Goal: Task Accomplishment & Management: Manage account settings

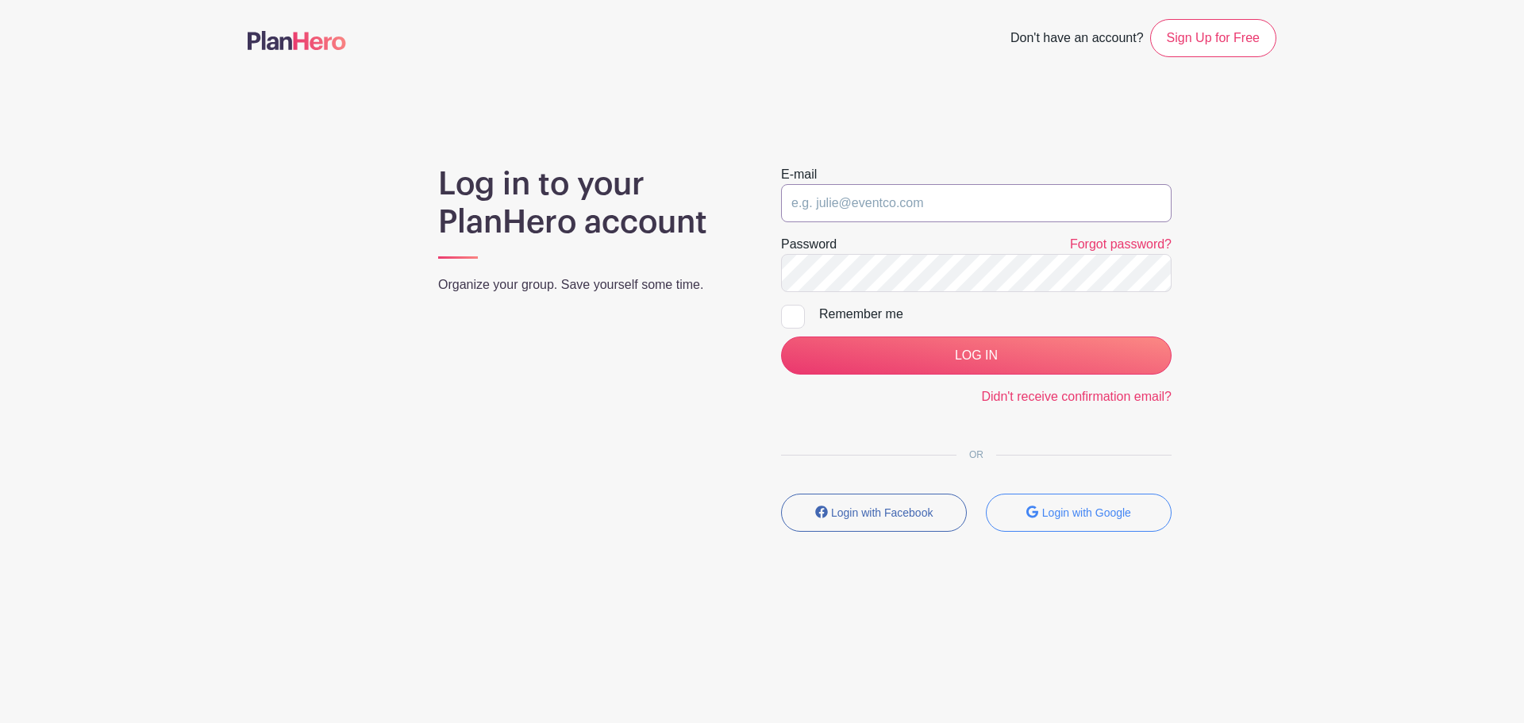
click at [887, 208] on input "email" at bounding box center [976, 203] width 390 height 38
type input "[EMAIL_ADDRESS][DOMAIN_NAME]"
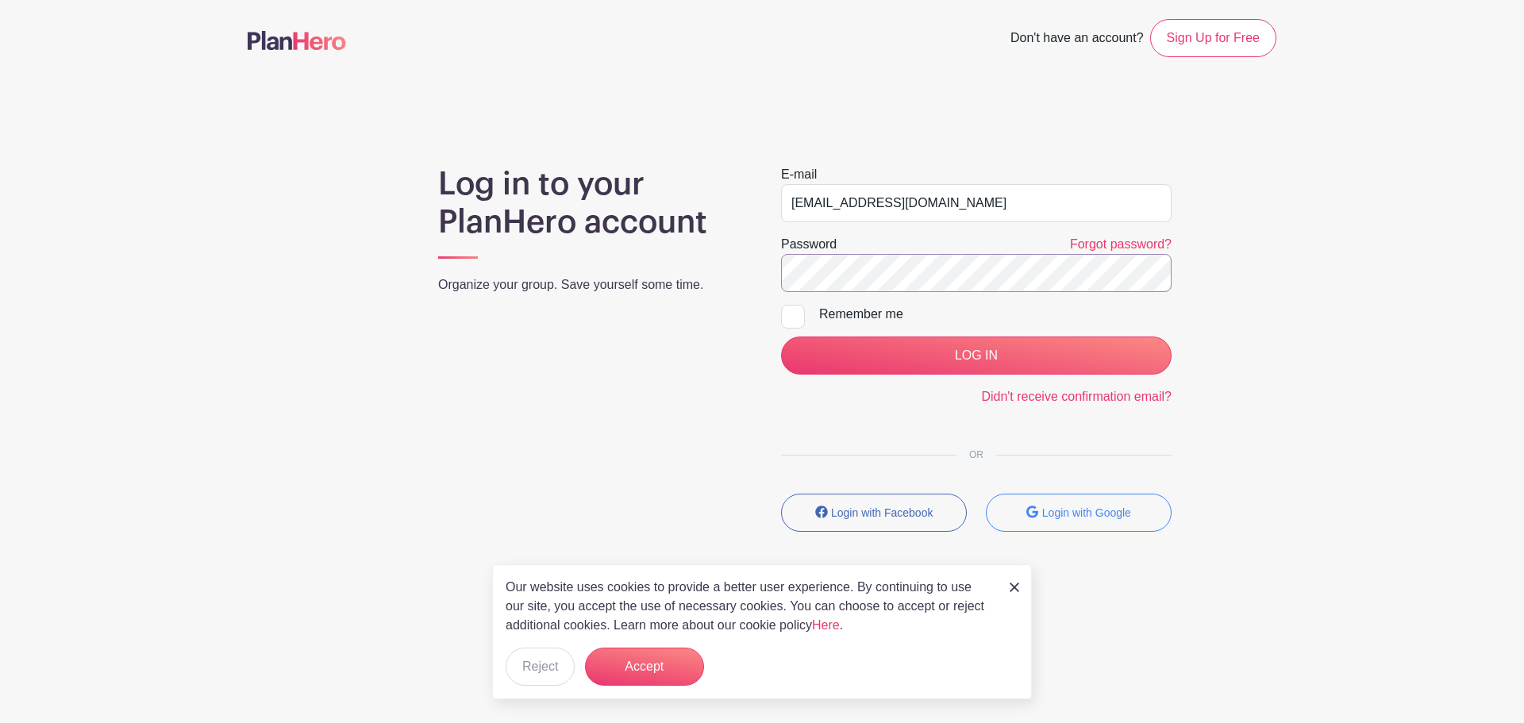
click at [781, 337] on input "LOG IN" at bounding box center [976, 356] width 390 height 38
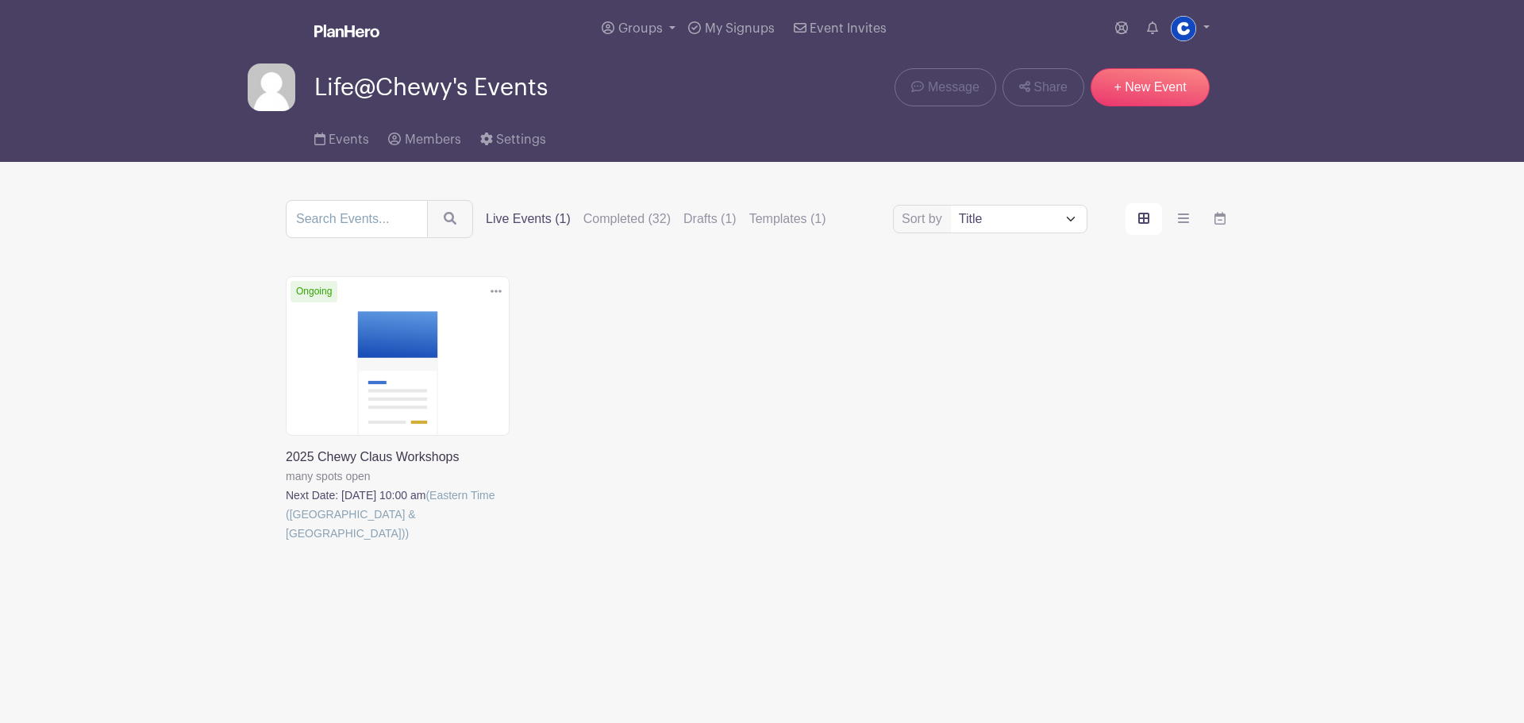
drag, startPoint x: 396, startPoint y: 378, endPoint x: 410, endPoint y: 387, distance: 17.2
click at [286, 543] on link at bounding box center [286, 543] width 0 height 0
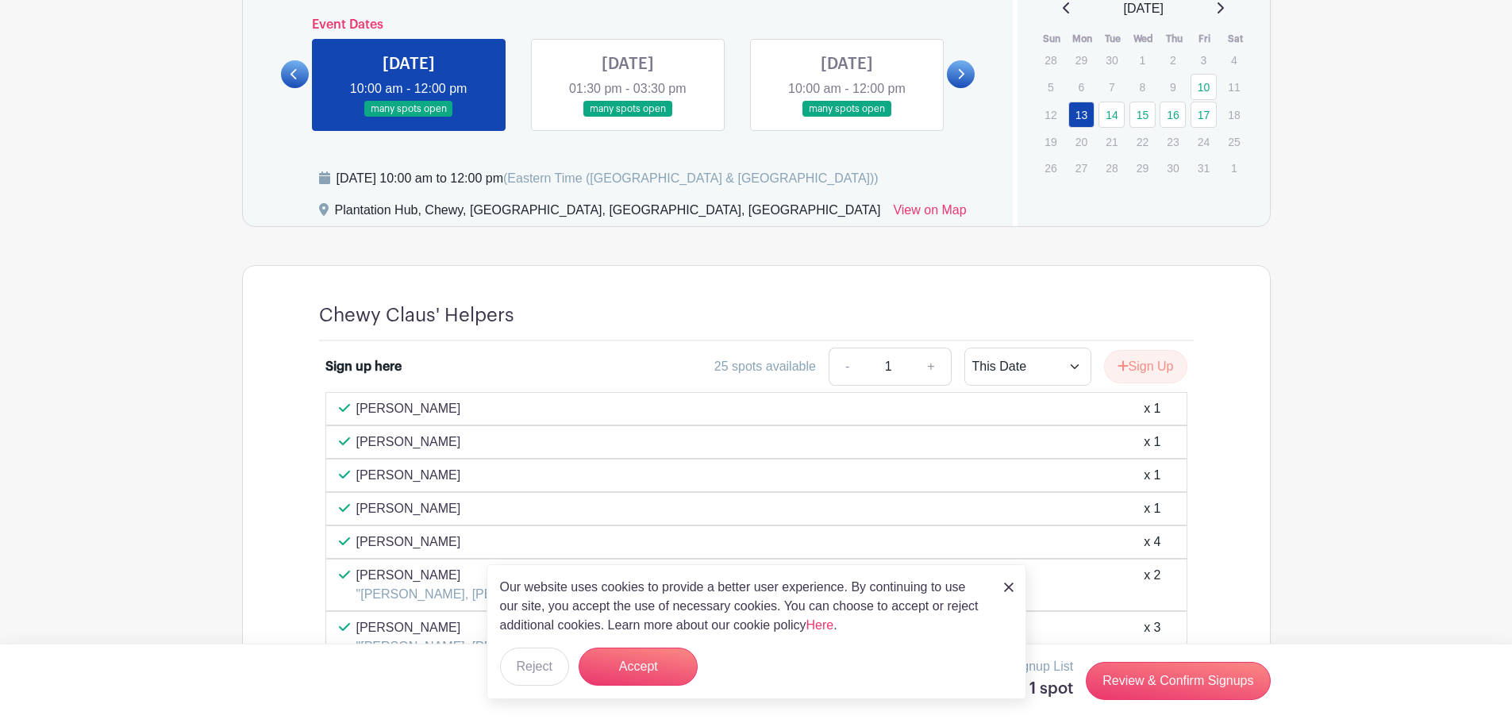
scroll to position [948, 0]
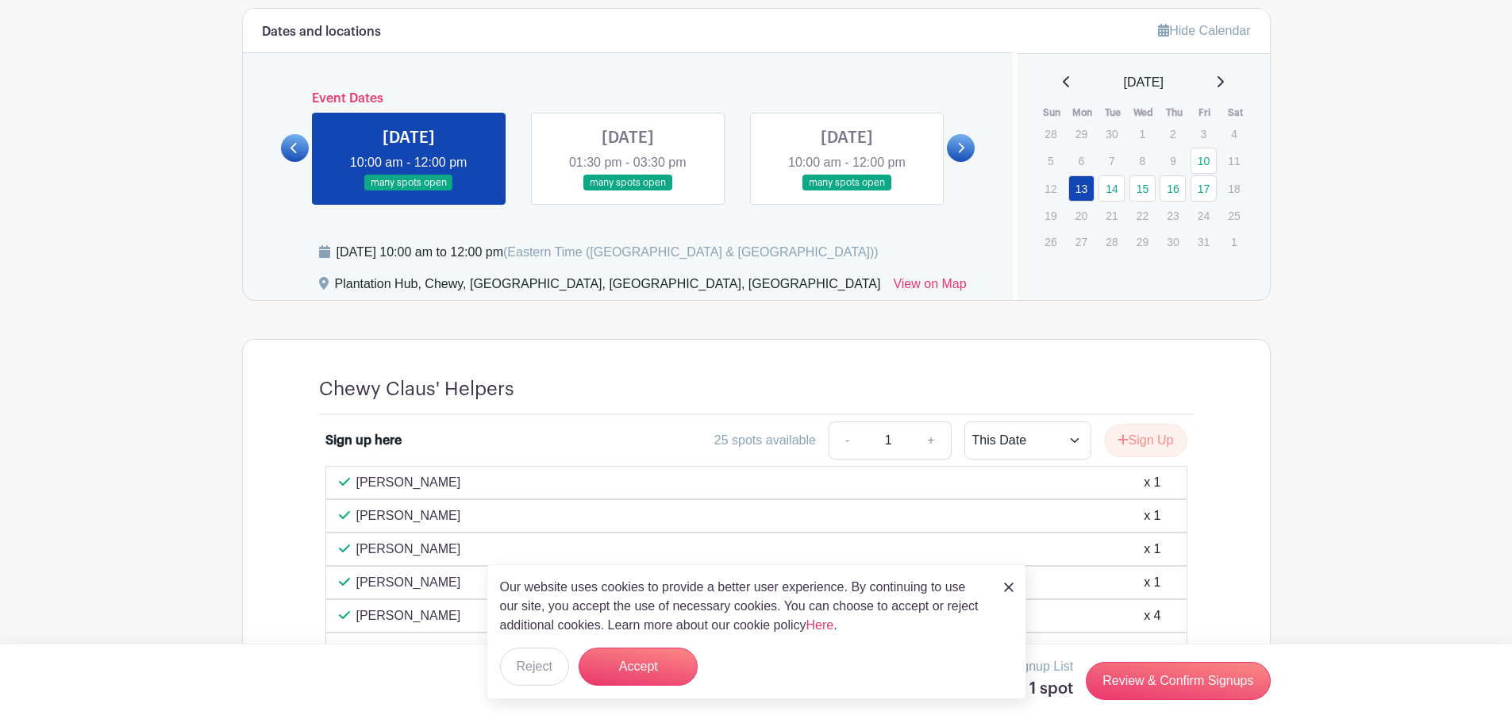
click at [628, 191] on link at bounding box center [628, 191] width 0 height 0
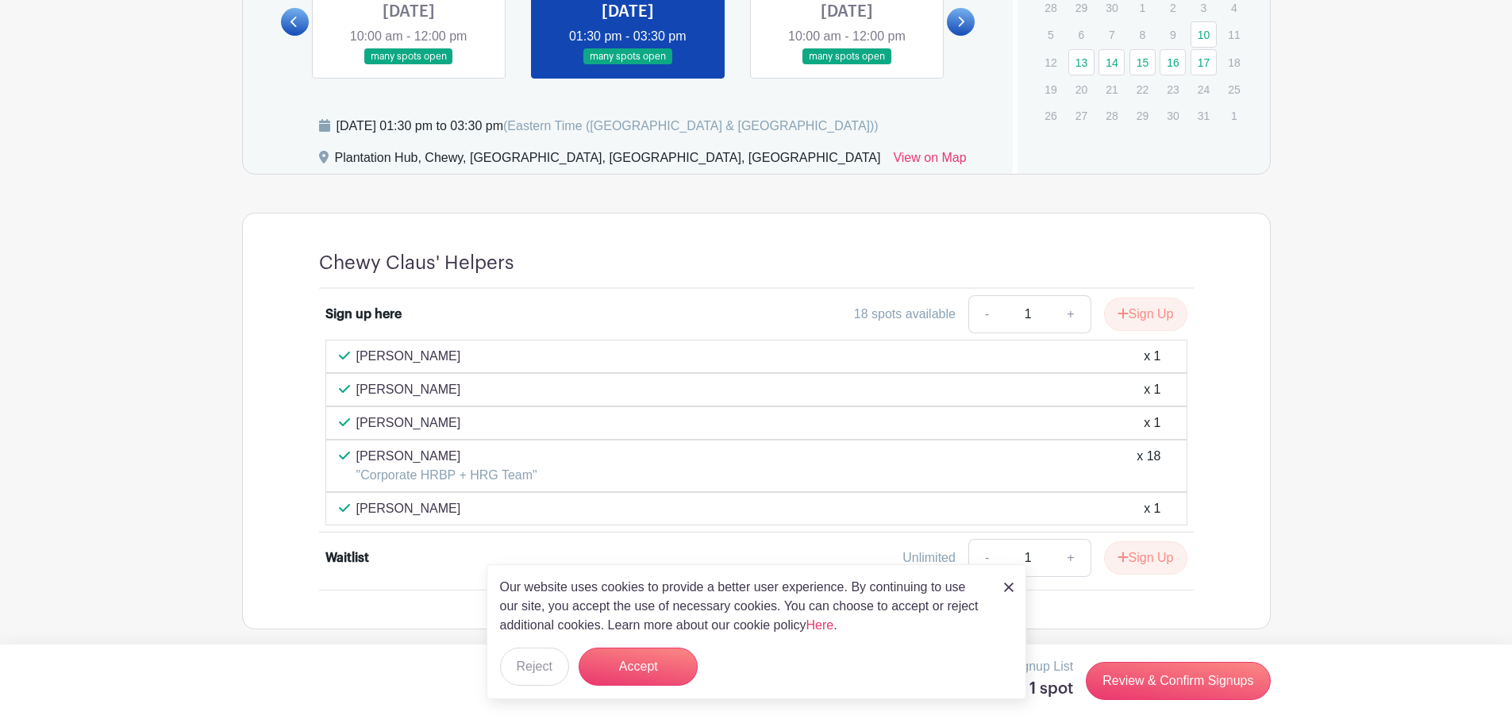
scroll to position [1080, 0]
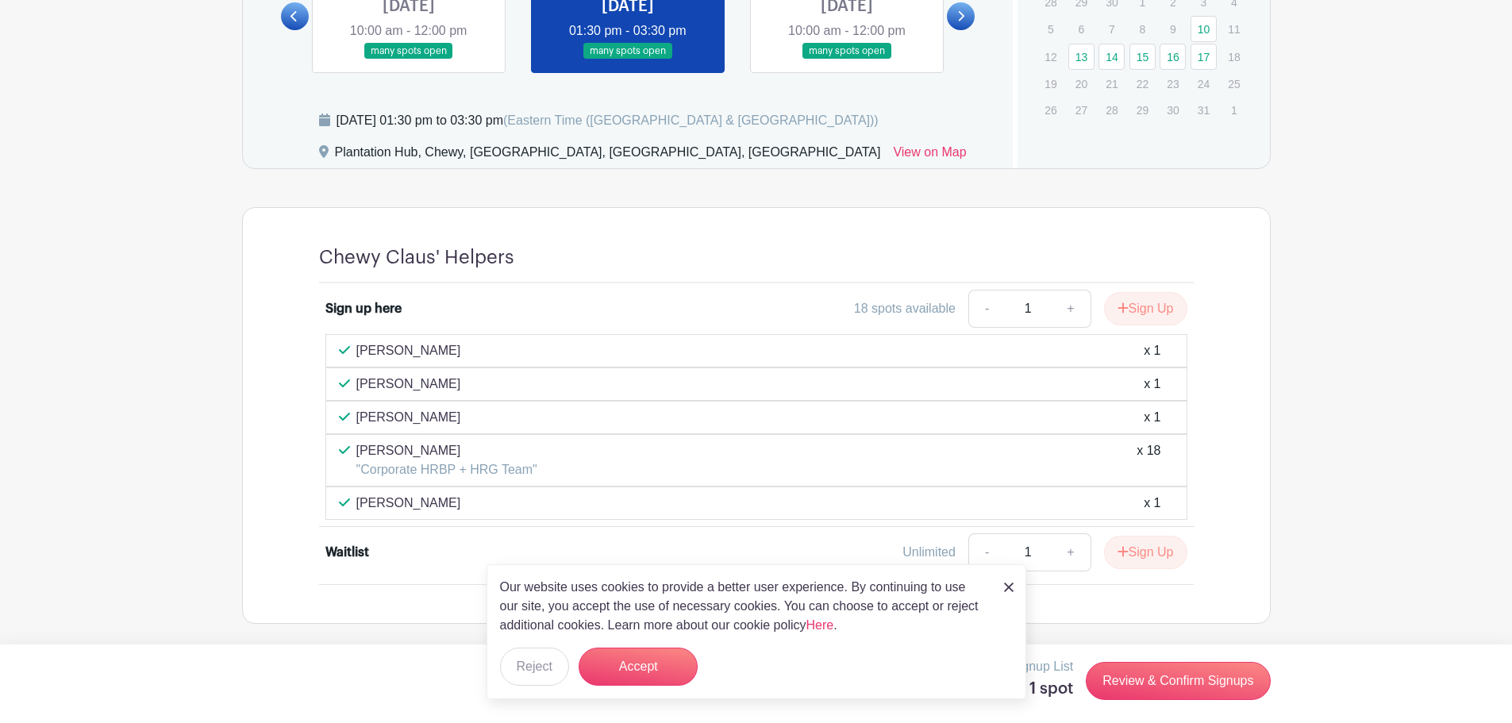
click at [1010, 590] on img at bounding box center [1009, 588] width 10 height 10
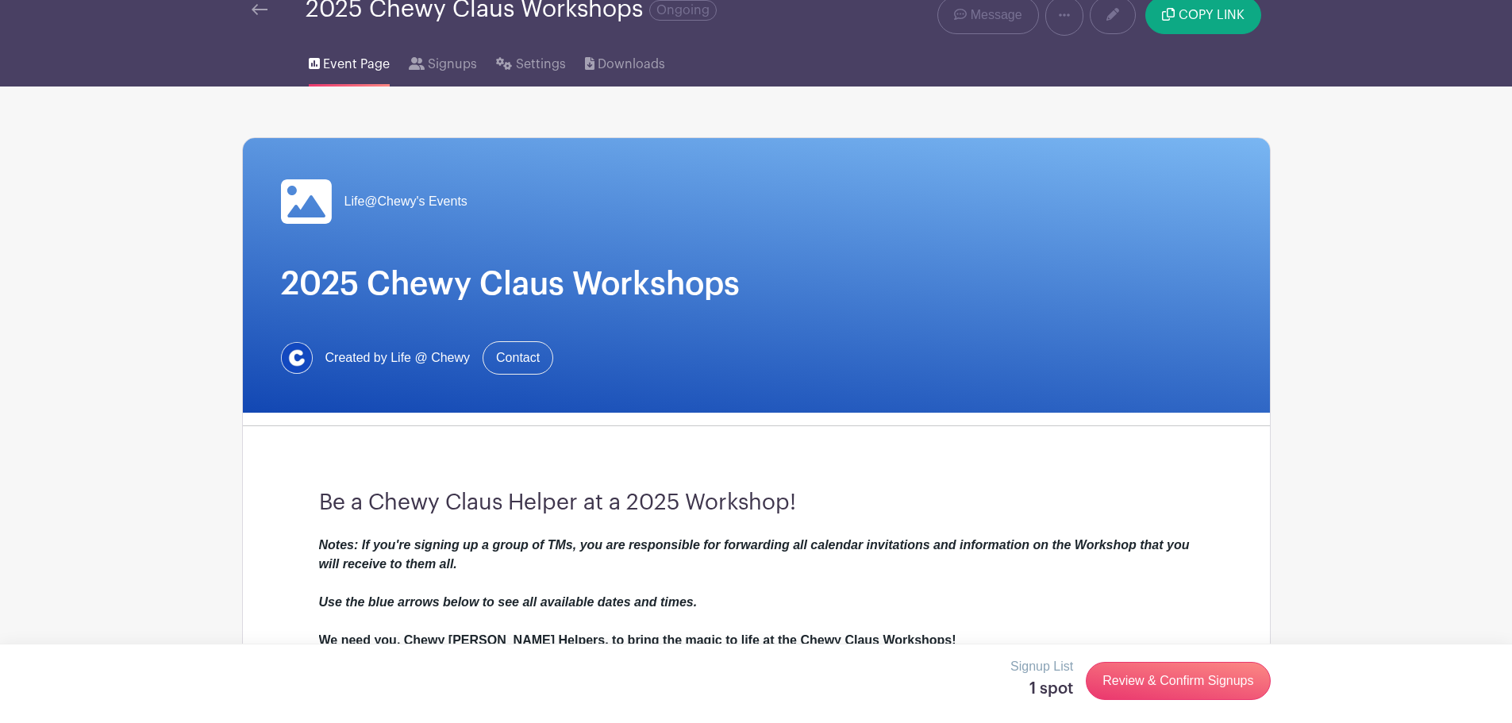
scroll to position [0, 0]
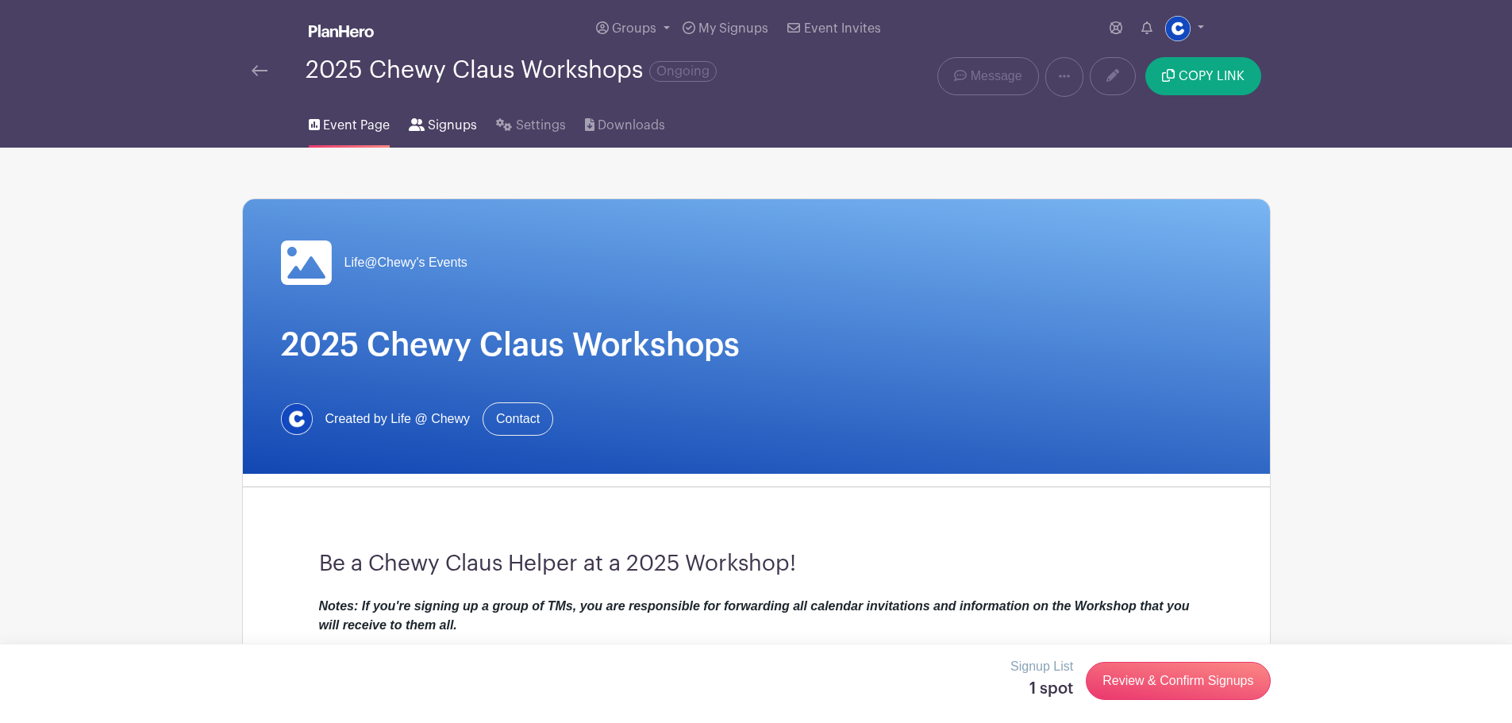
click at [457, 117] on span "Signups" at bounding box center [452, 125] width 49 height 19
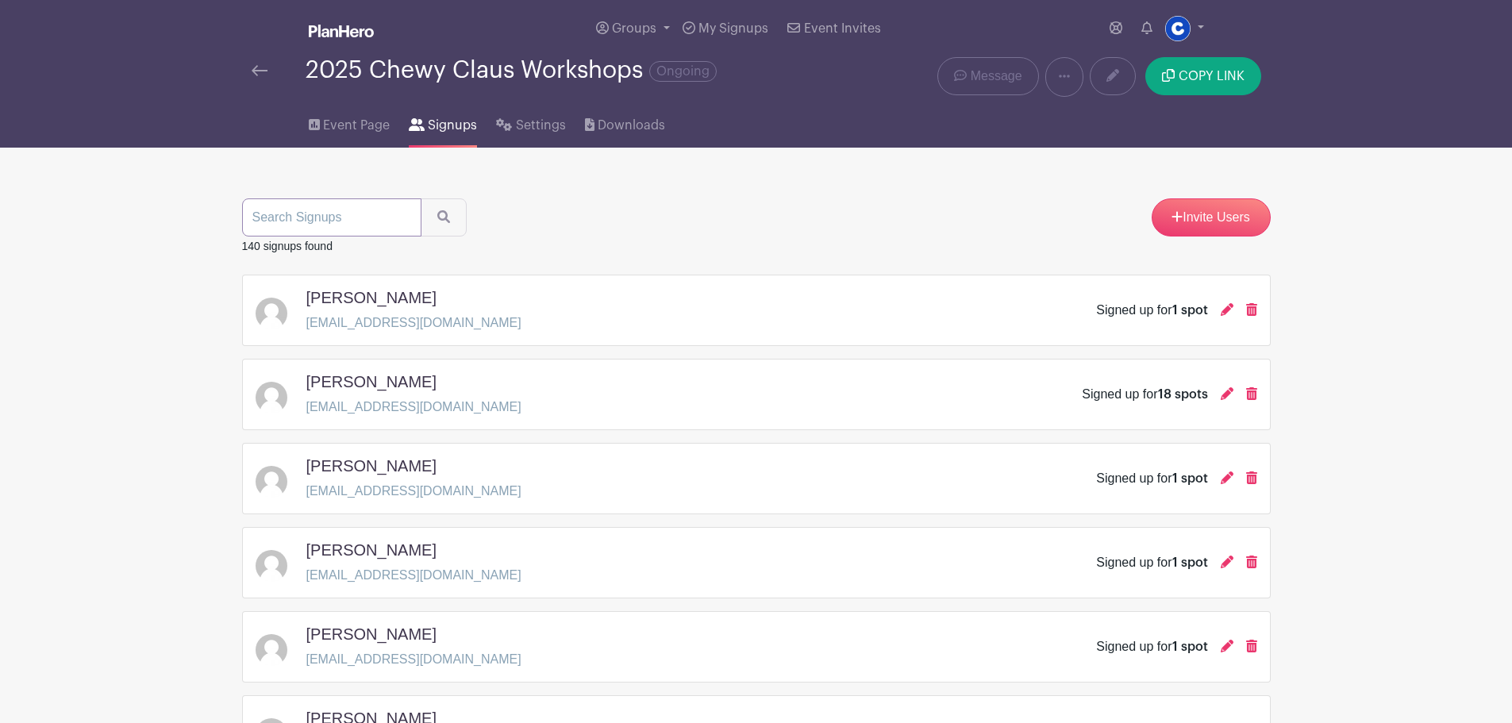
click at [332, 219] on input "search" at bounding box center [331, 217] width 179 height 38
type input "jennifer wynn"
click at [1226, 392] on icon at bounding box center [1227, 393] width 13 height 13
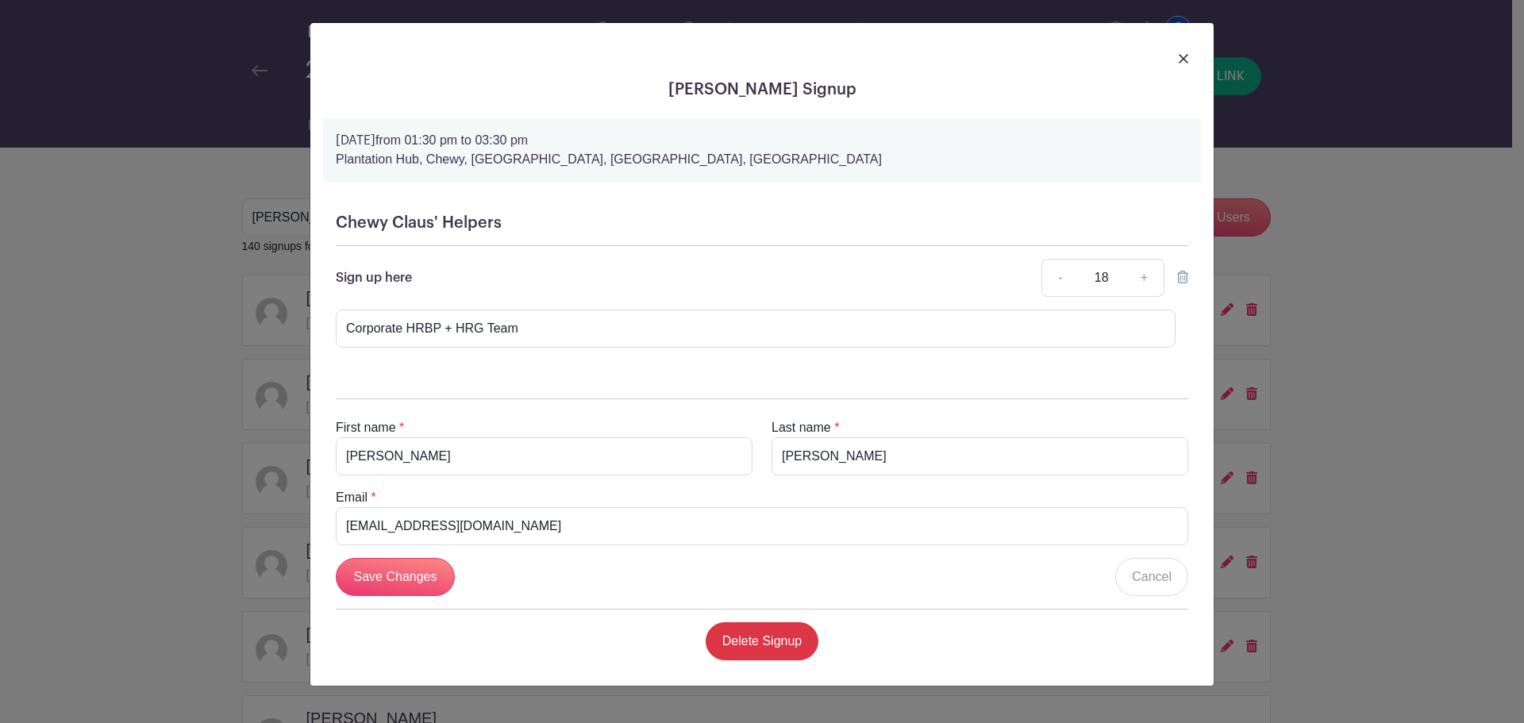
click at [1188, 279] on div "Chewy Claus' Helpers Sign up here - 18 + This Date Select Dates Select Dates Co…" at bounding box center [762, 287] width 878 height 172
click at [1184, 279] on icon at bounding box center [1182, 277] width 11 height 13
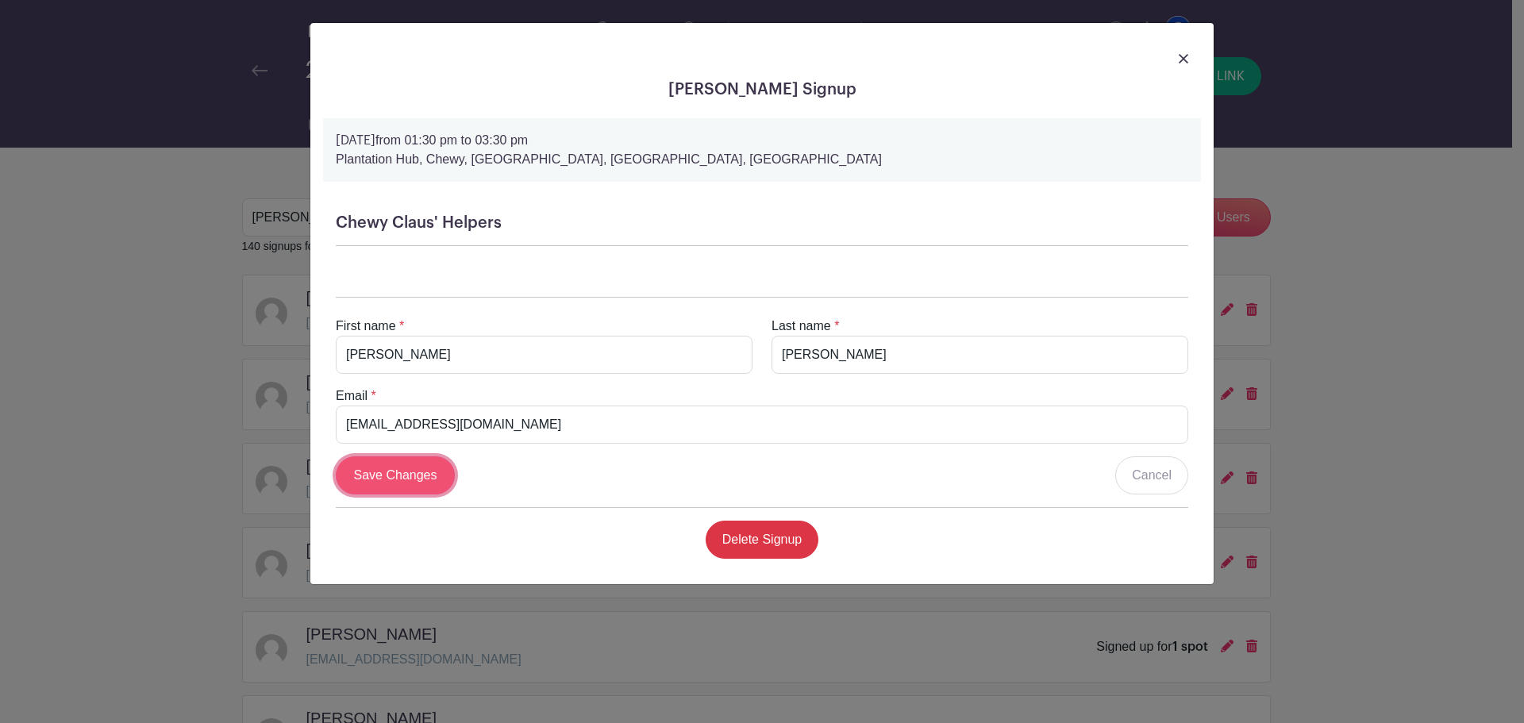
click at [421, 479] on input "Save Changes" at bounding box center [395, 475] width 119 height 38
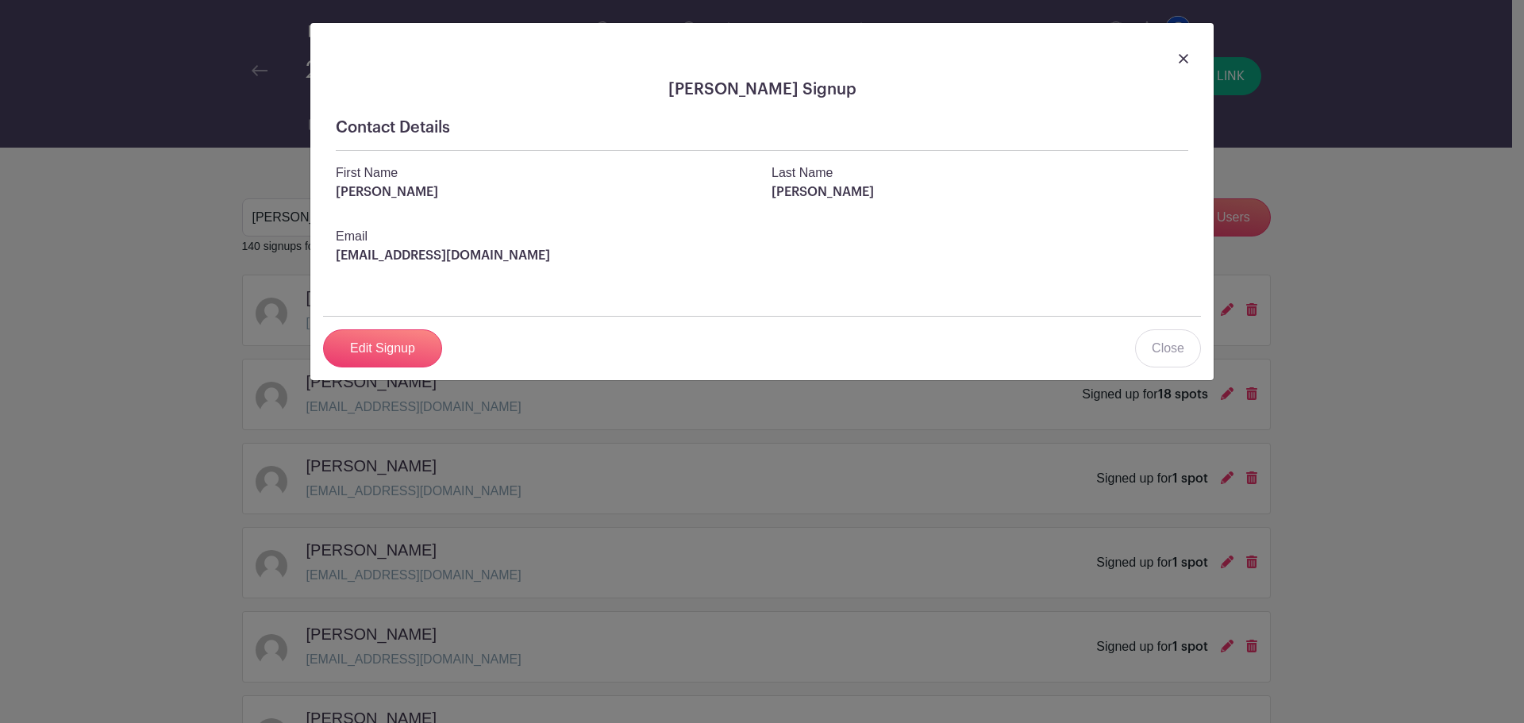
click at [1187, 57] on img at bounding box center [1184, 59] width 10 height 10
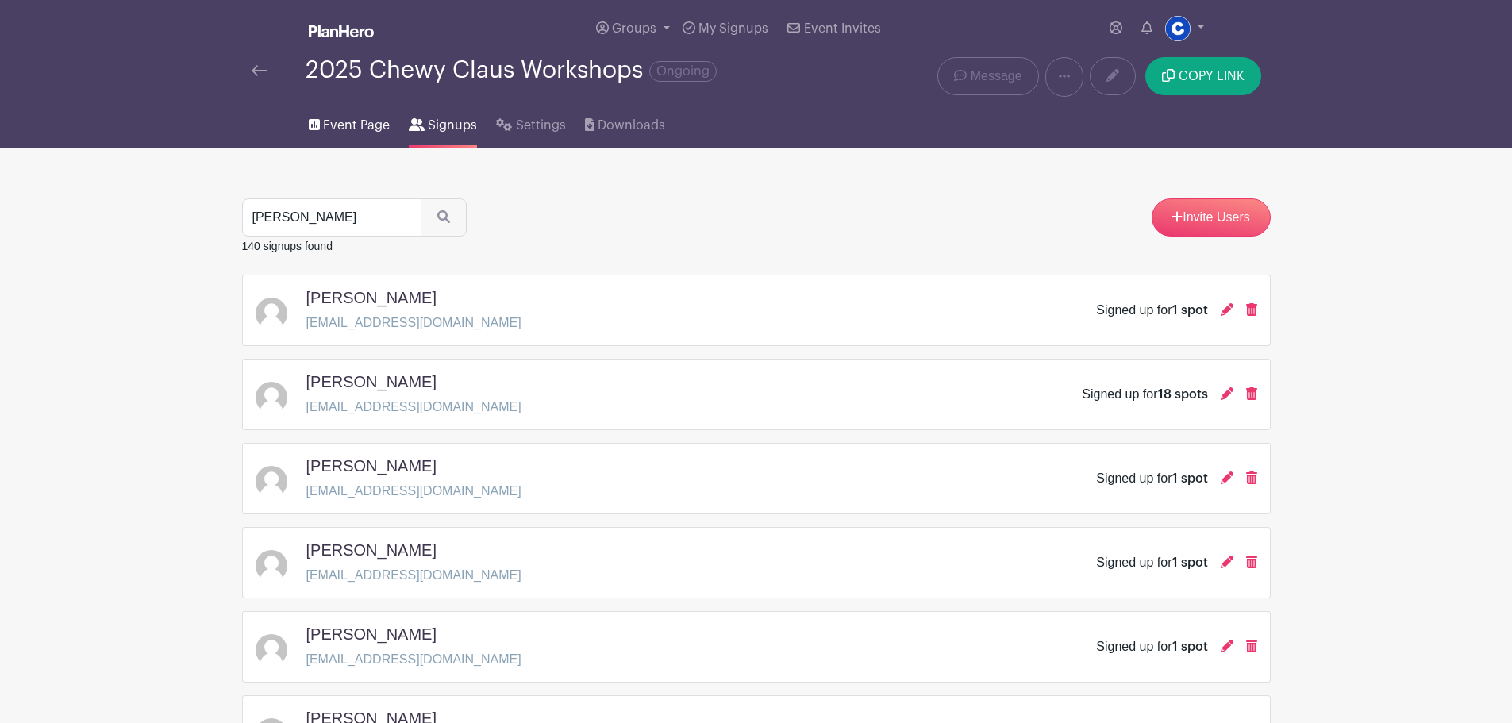
click at [364, 129] on span "Event Page" at bounding box center [356, 125] width 67 height 19
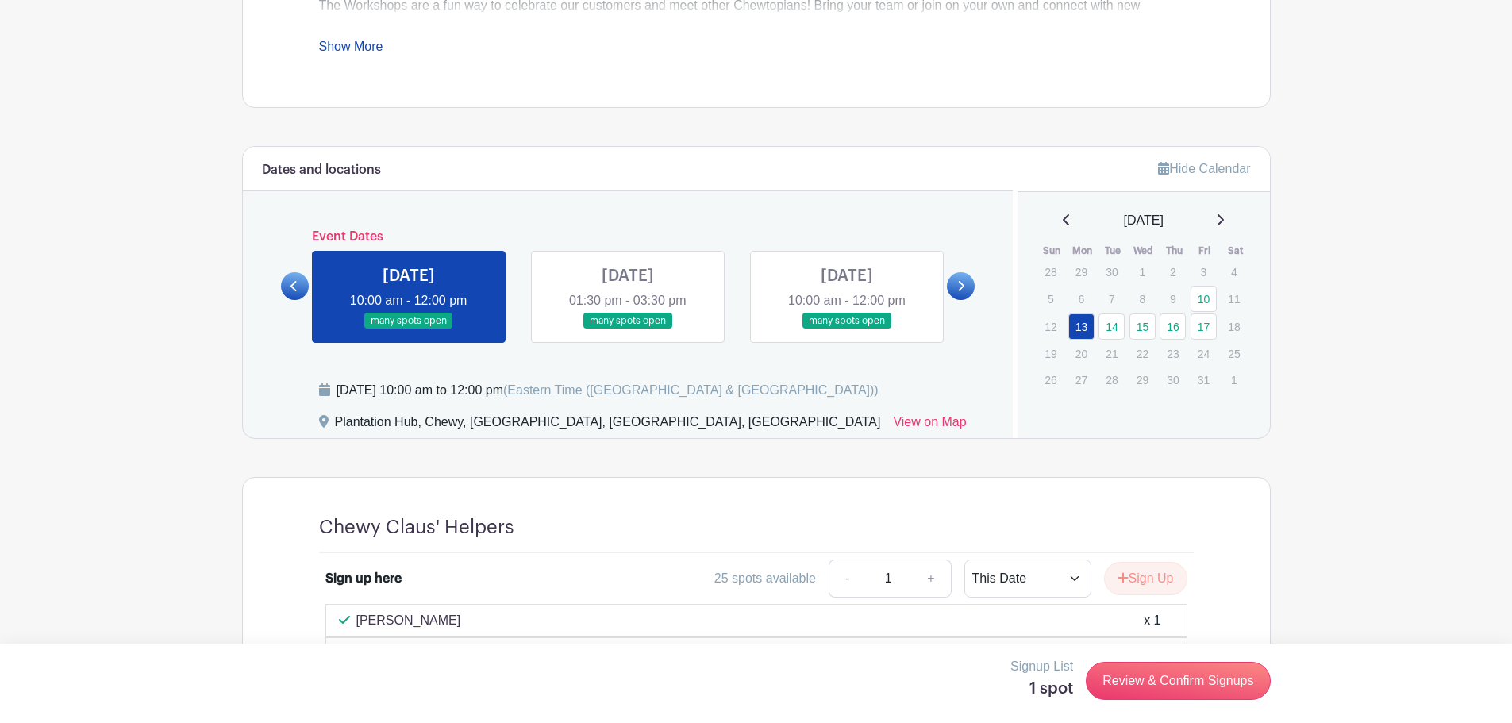
scroll to position [790, 0]
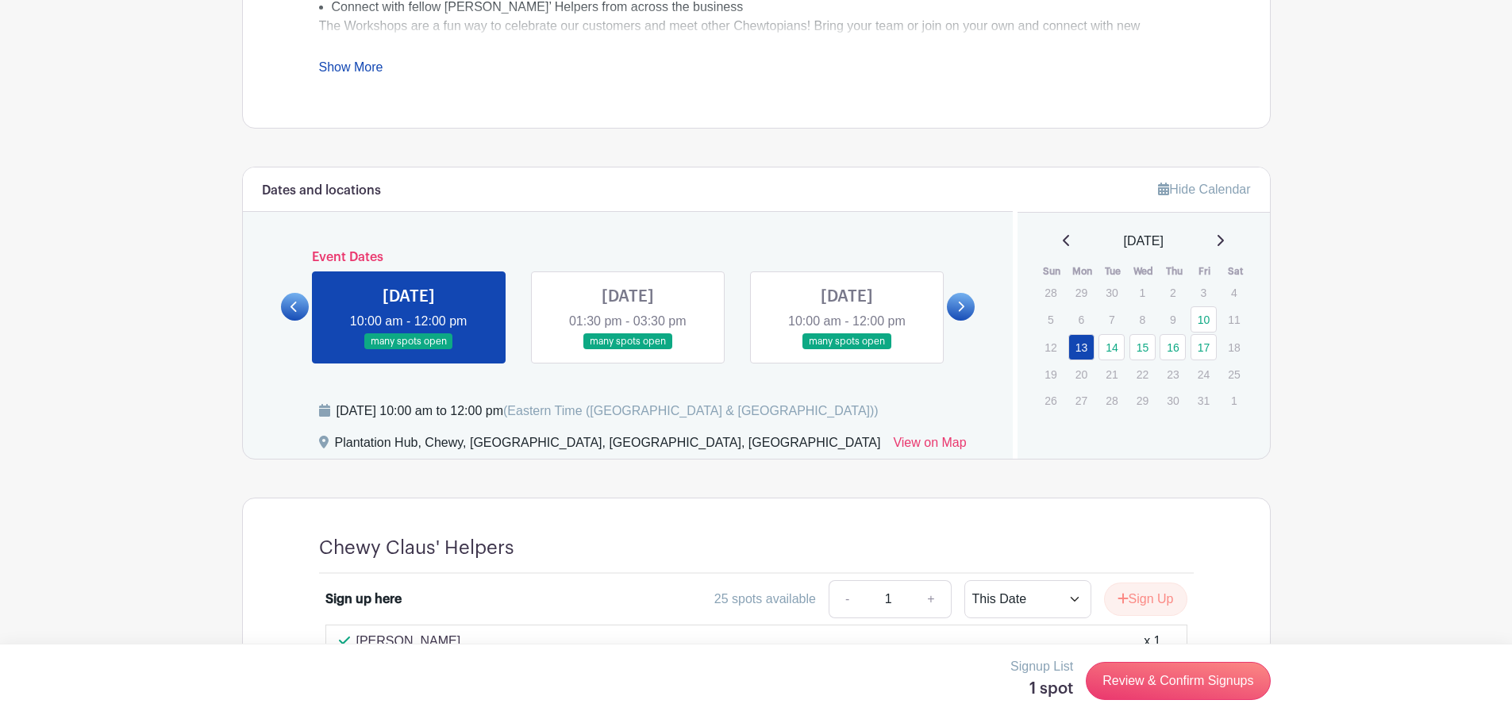
click at [628, 350] on link at bounding box center [628, 350] width 0 height 0
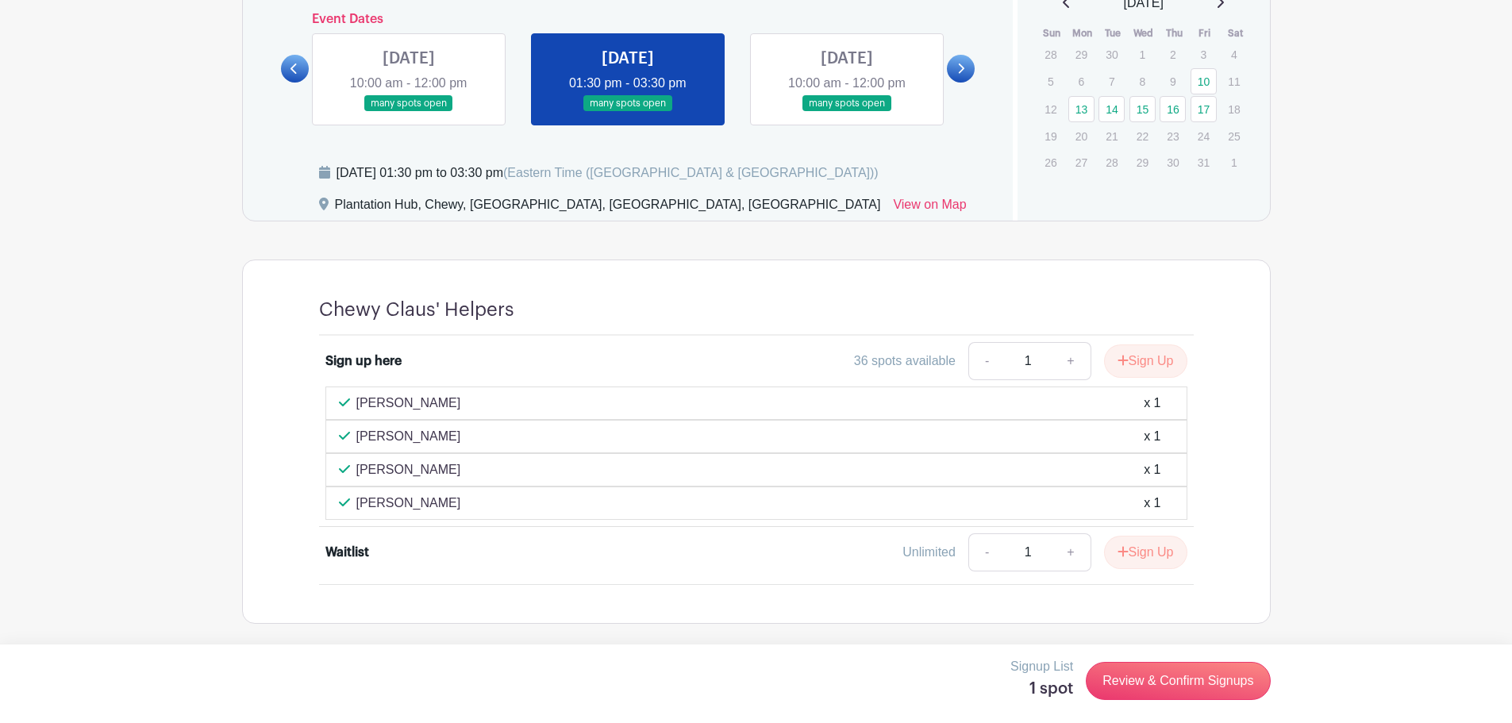
scroll to position [869, 0]
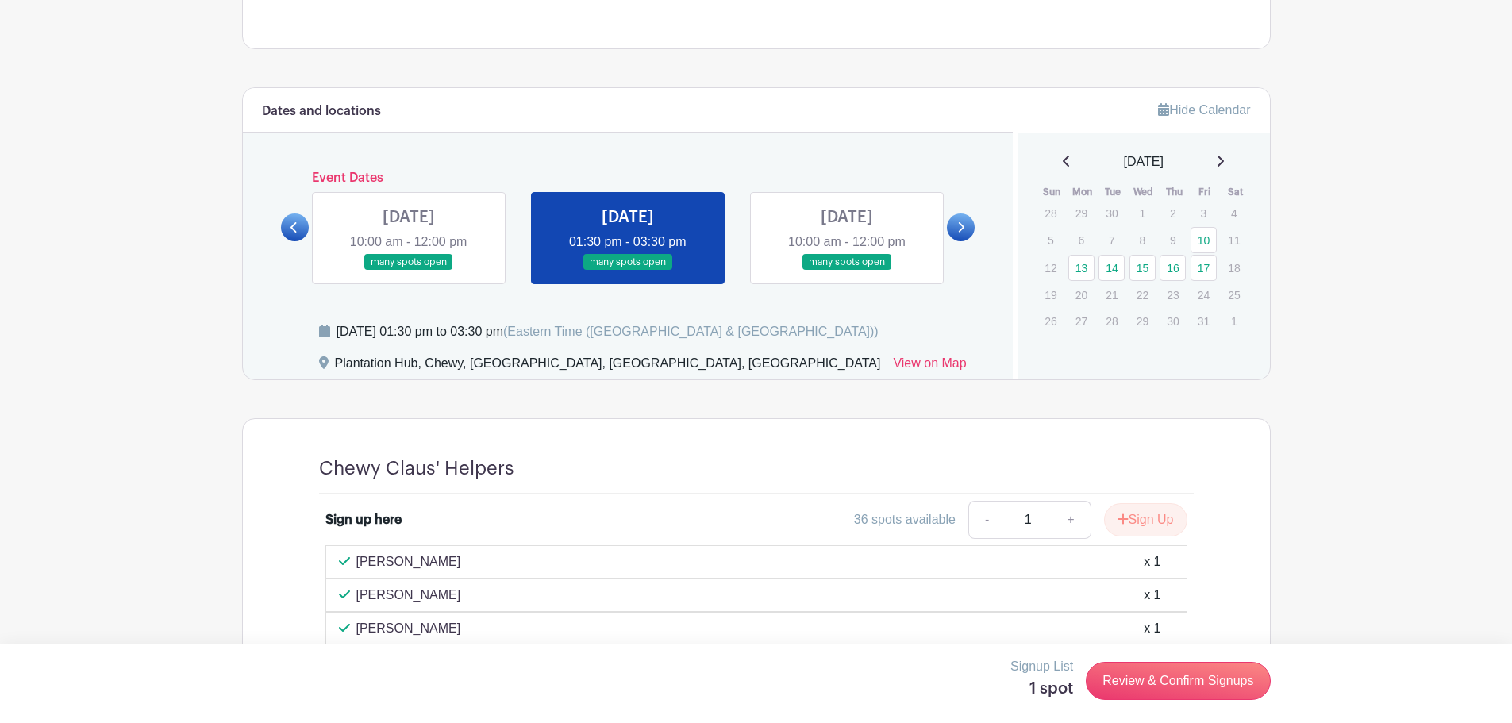
click at [959, 236] on link at bounding box center [961, 227] width 28 height 28
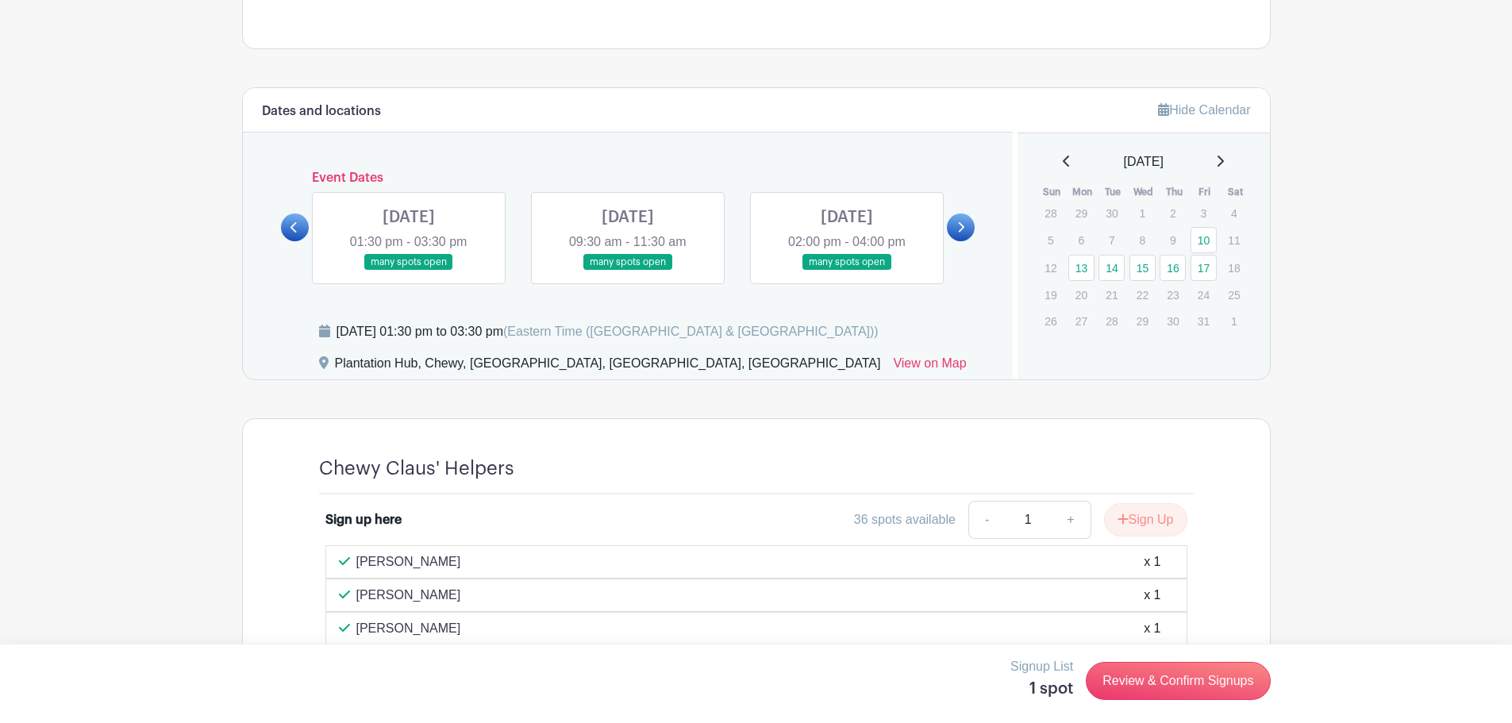
click at [409, 271] on link at bounding box center [409, 271] width 0 height 0
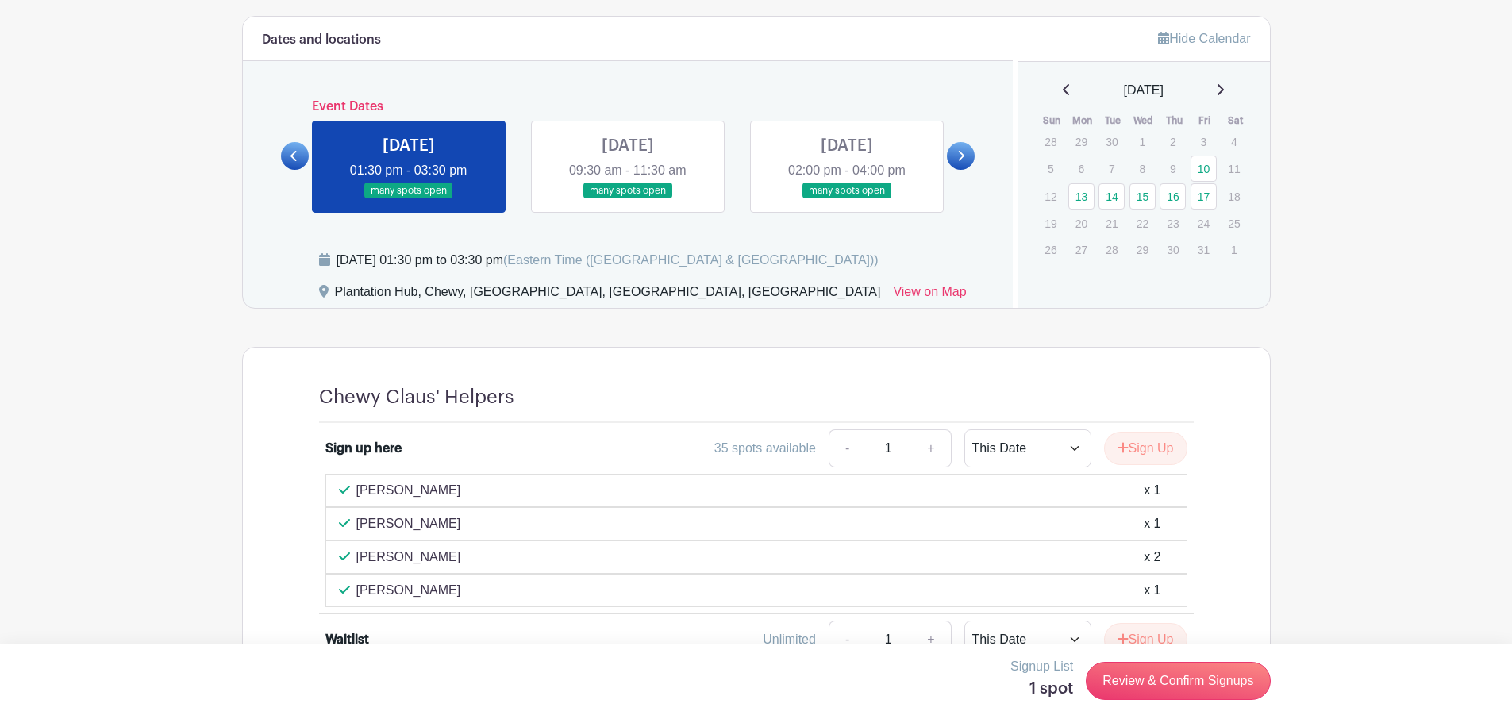
scroll to position [790, 0]
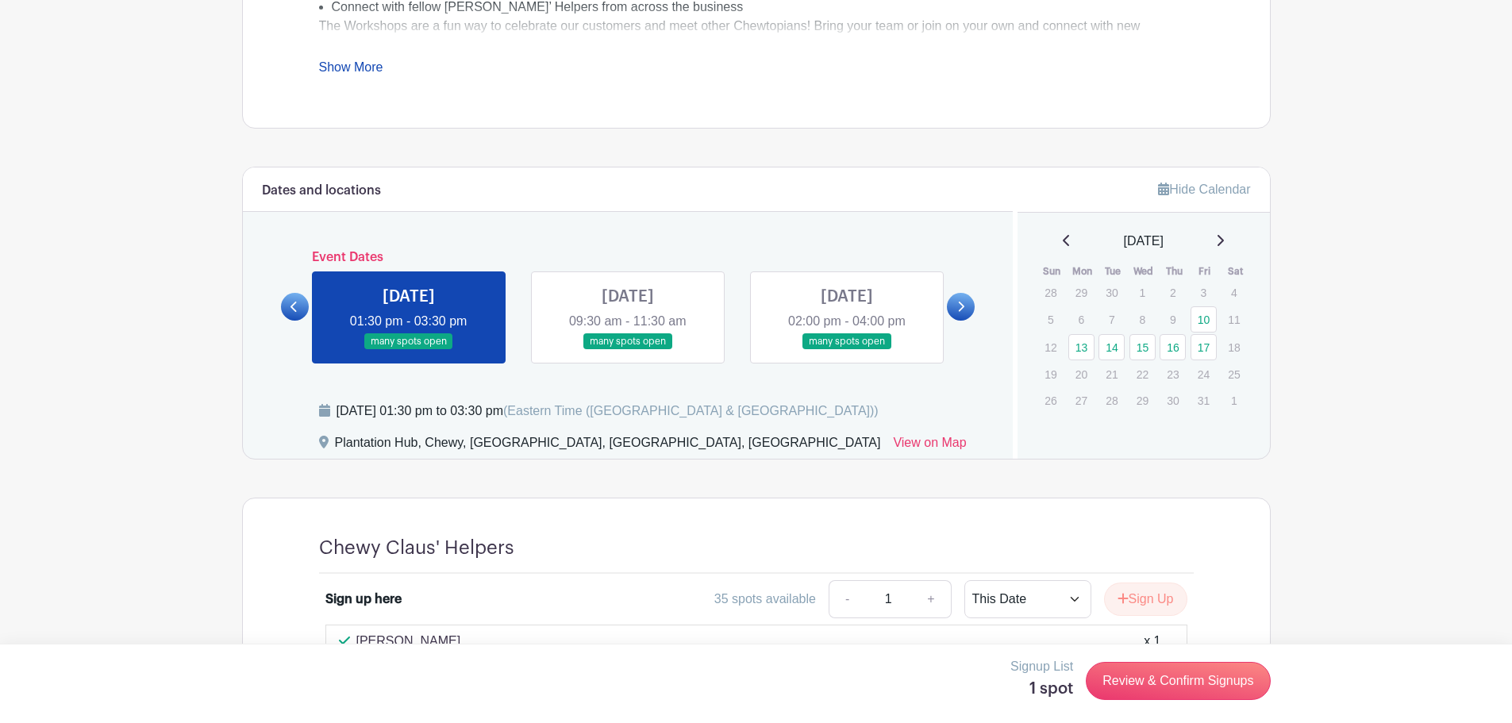
click at [628, 350] on link at bounding box center [628, 350] width 0 height 0
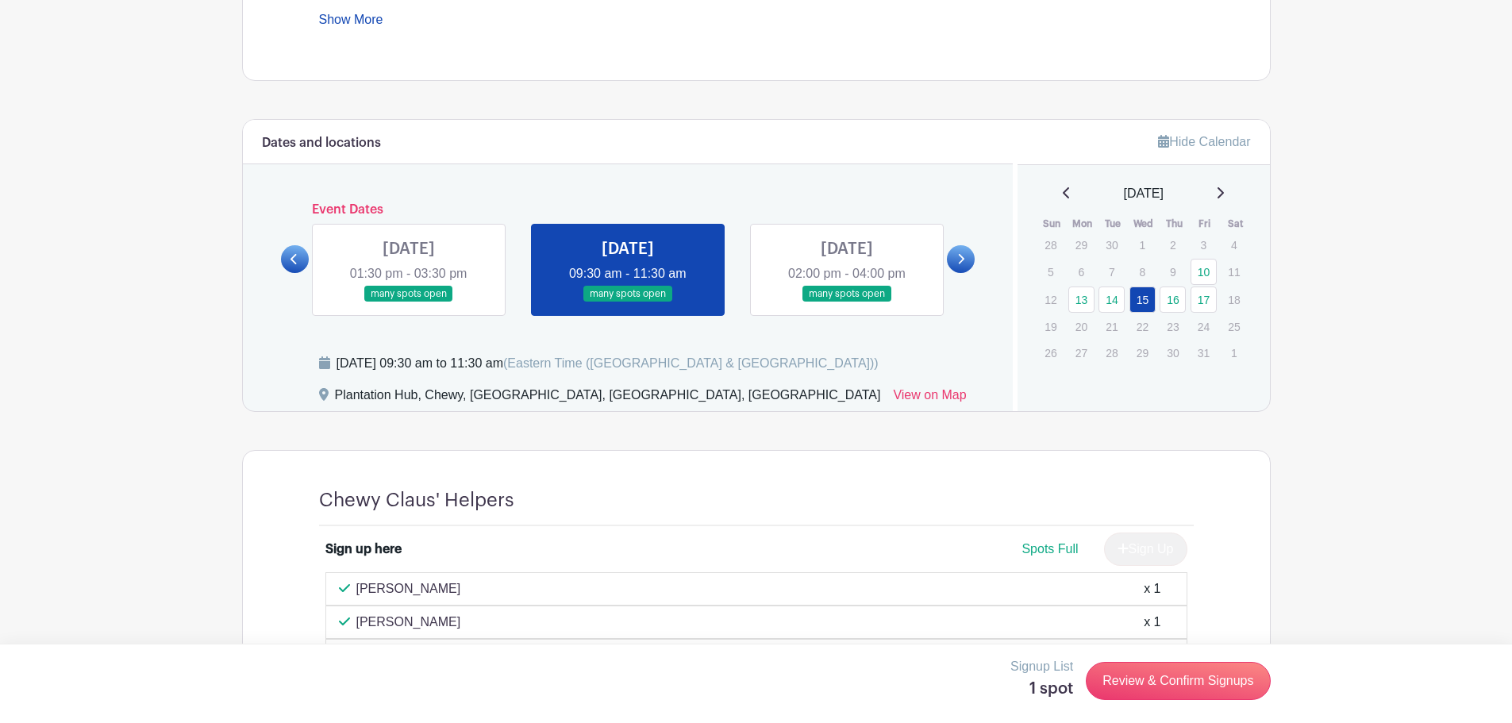
scroll to position [804, 0]
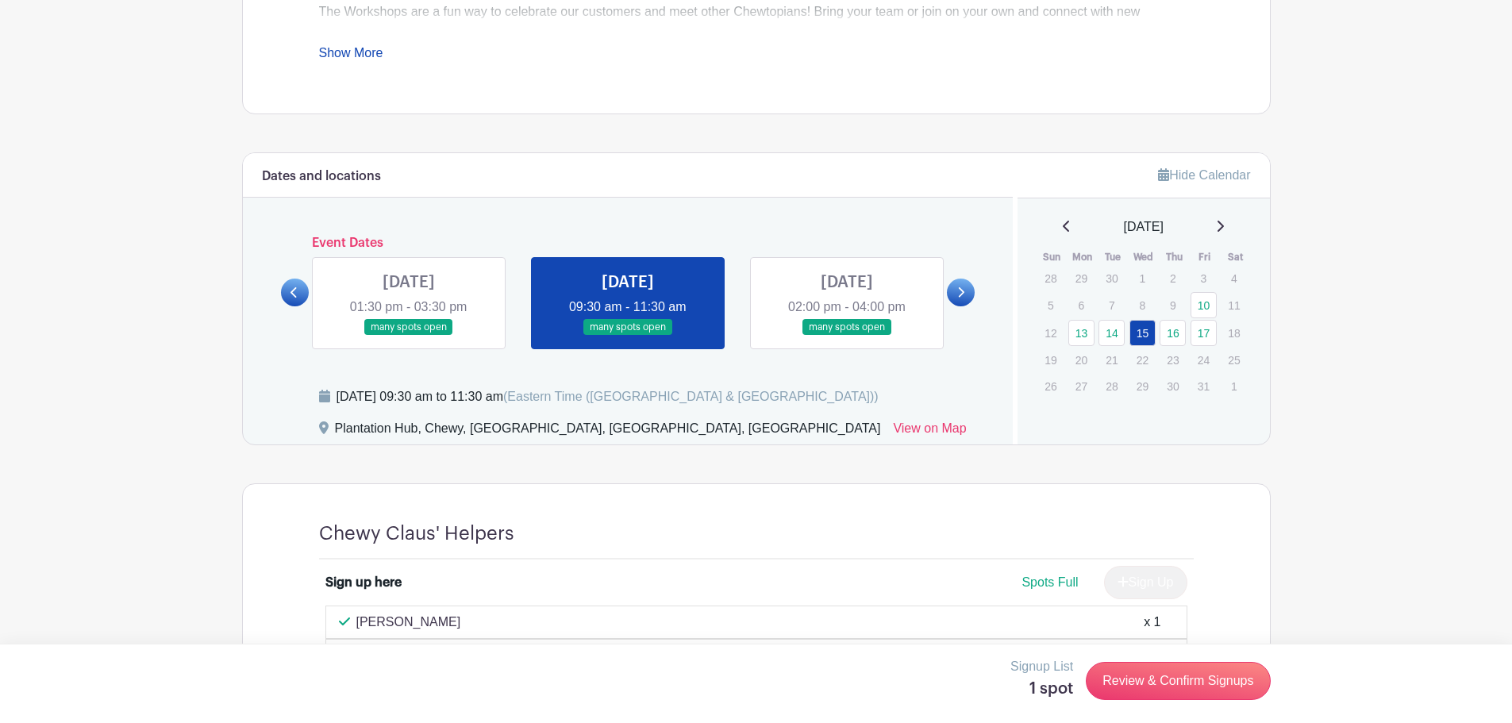
click at [287, 300] on link at bounding box center [295, 293] width 28 height 28
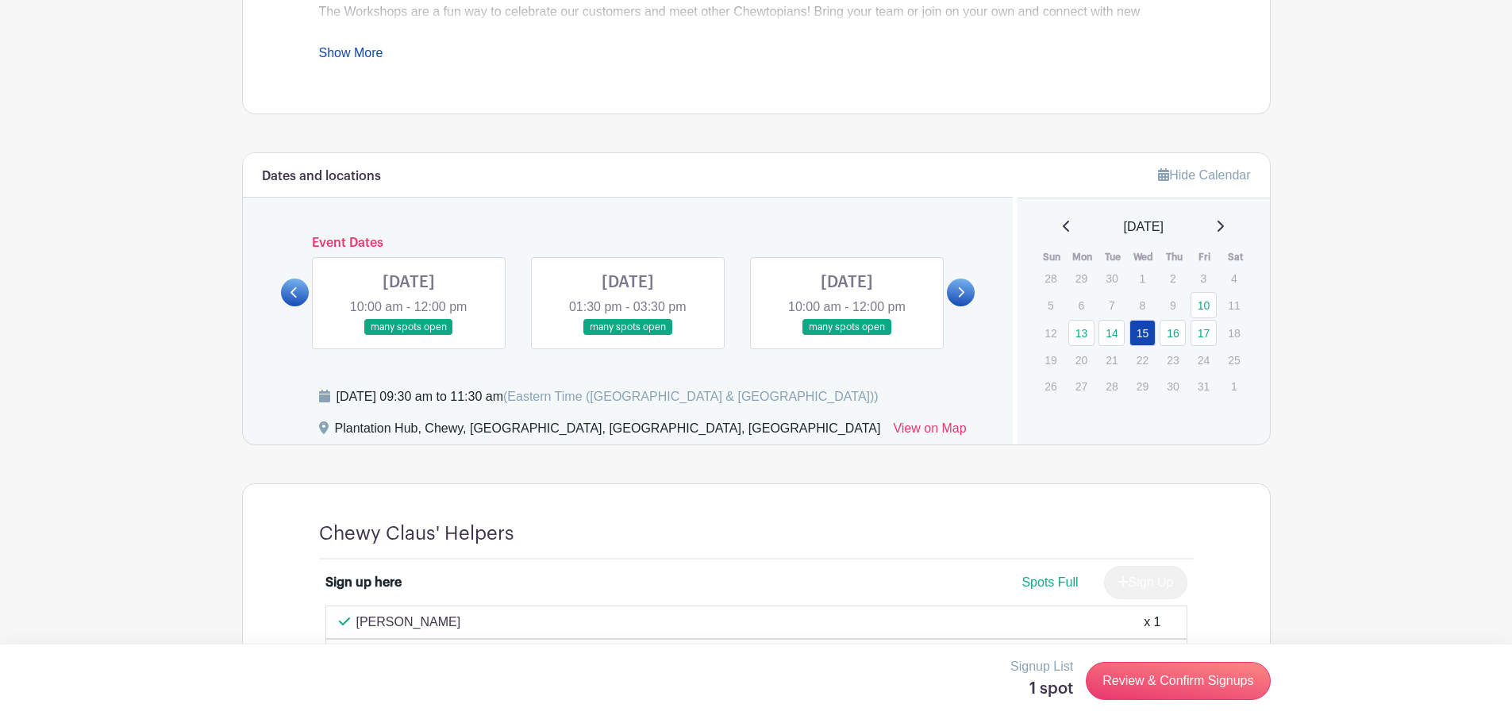
click at [287, 300] on link at bounding box center [295, 293] width 28 height 28
click at [955, 297] on link at bounding box center [961, 293] width 28 height 28
click at [1419, 163] on main "Groups All Groups Life@Chewy's Events My Signups Event Invites My account Logou…" at bounding box center [756, 445] width 1512 height 2498
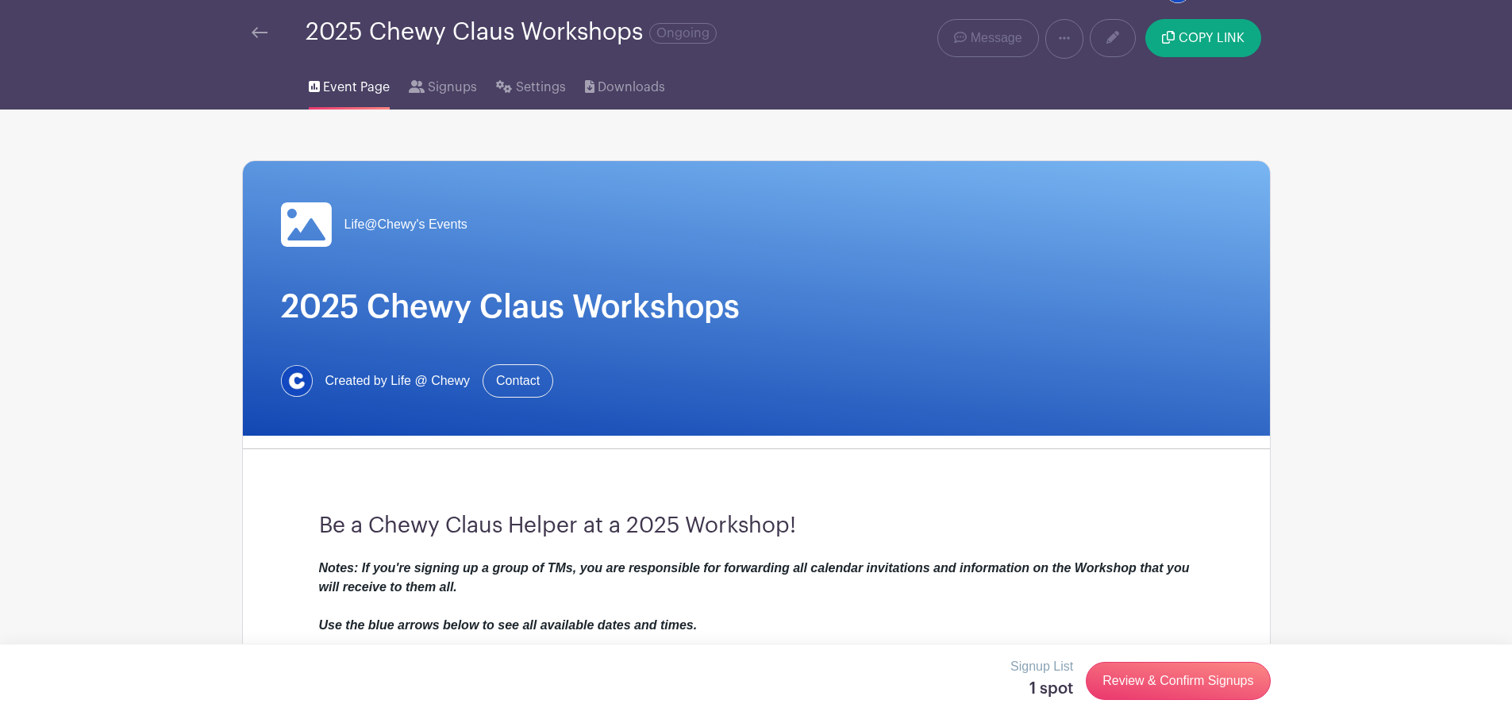
scroll to position [0, 0]
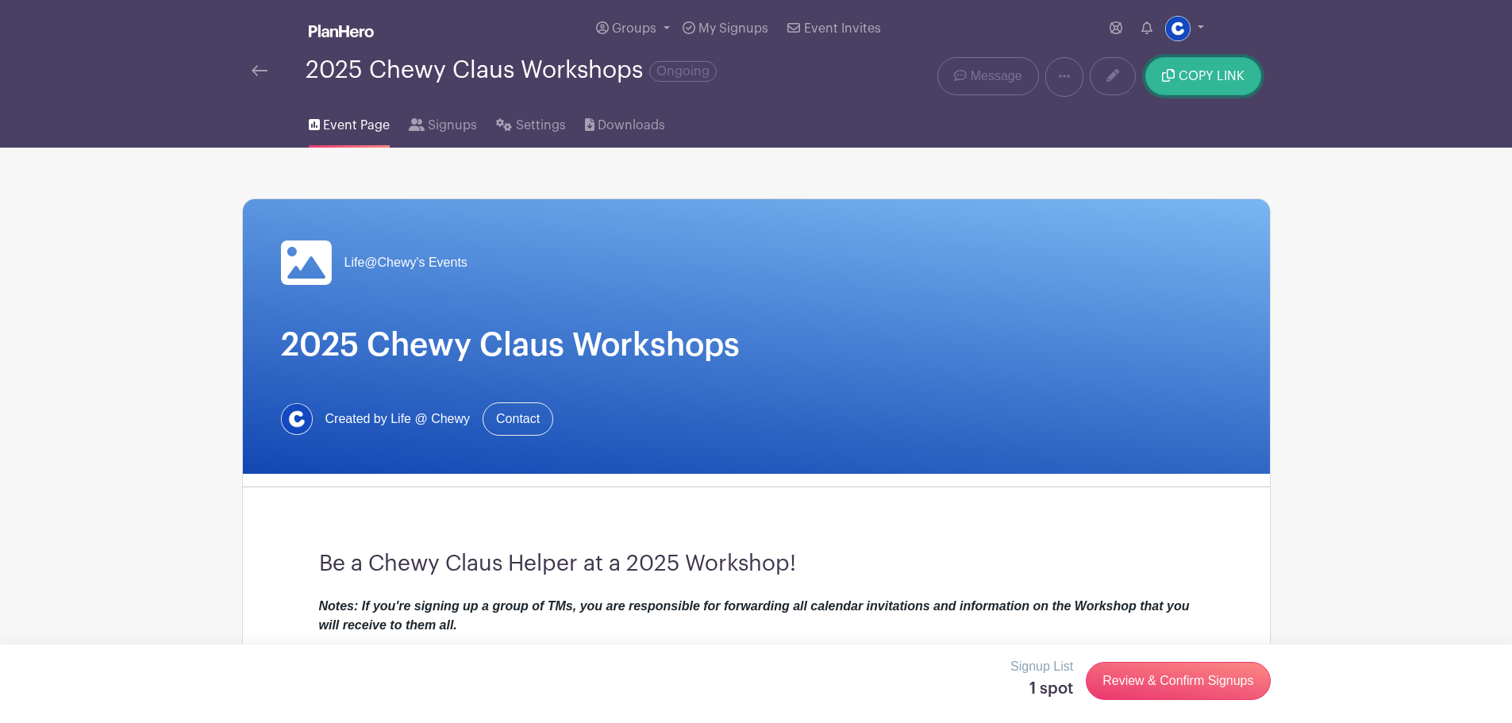
click at [1231, 70] on span "COPY LINK" at bounding box center [1212, 76] width 66 height 13
drag, startPoint x: 1328, startPoint y: 423, endPoint x: 1190, endPoint y: 298, distance: 186.0
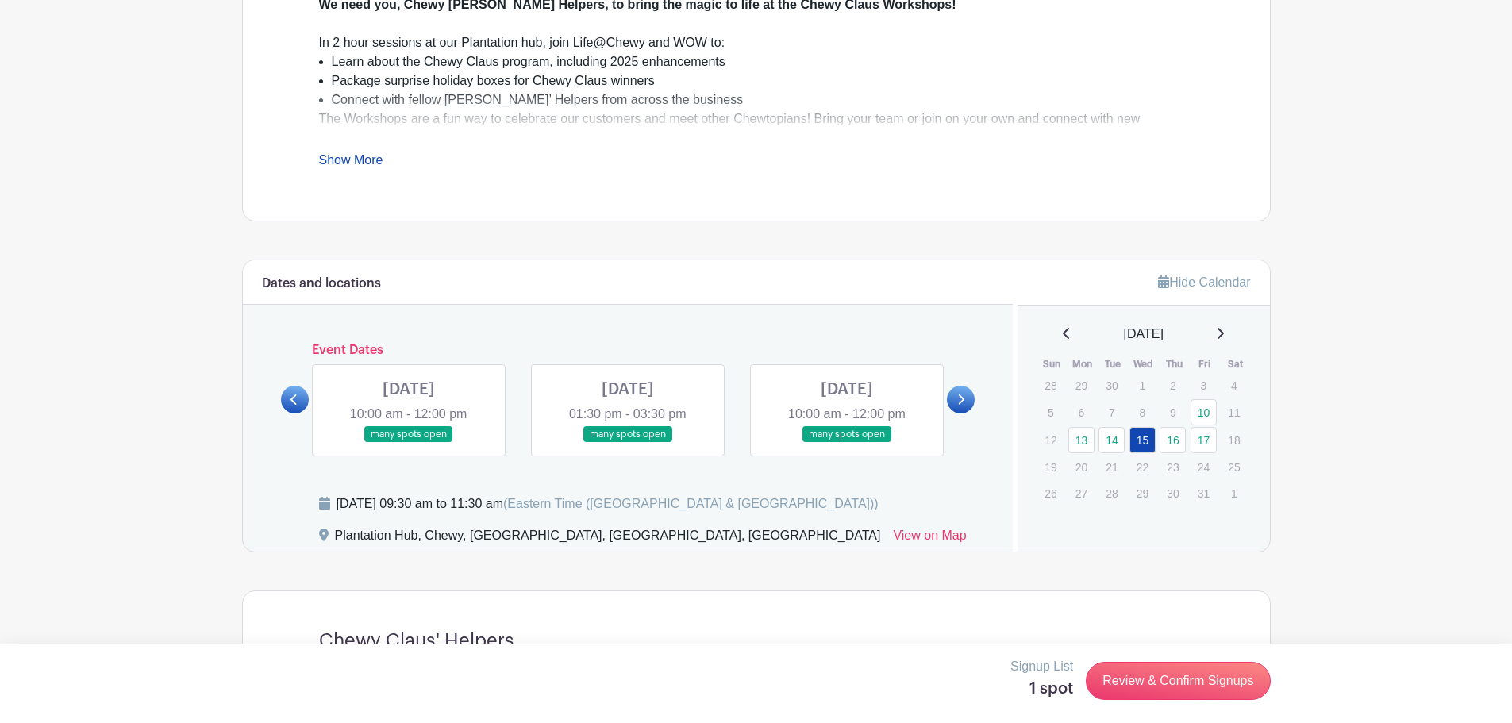
scroll to position [725, 0]
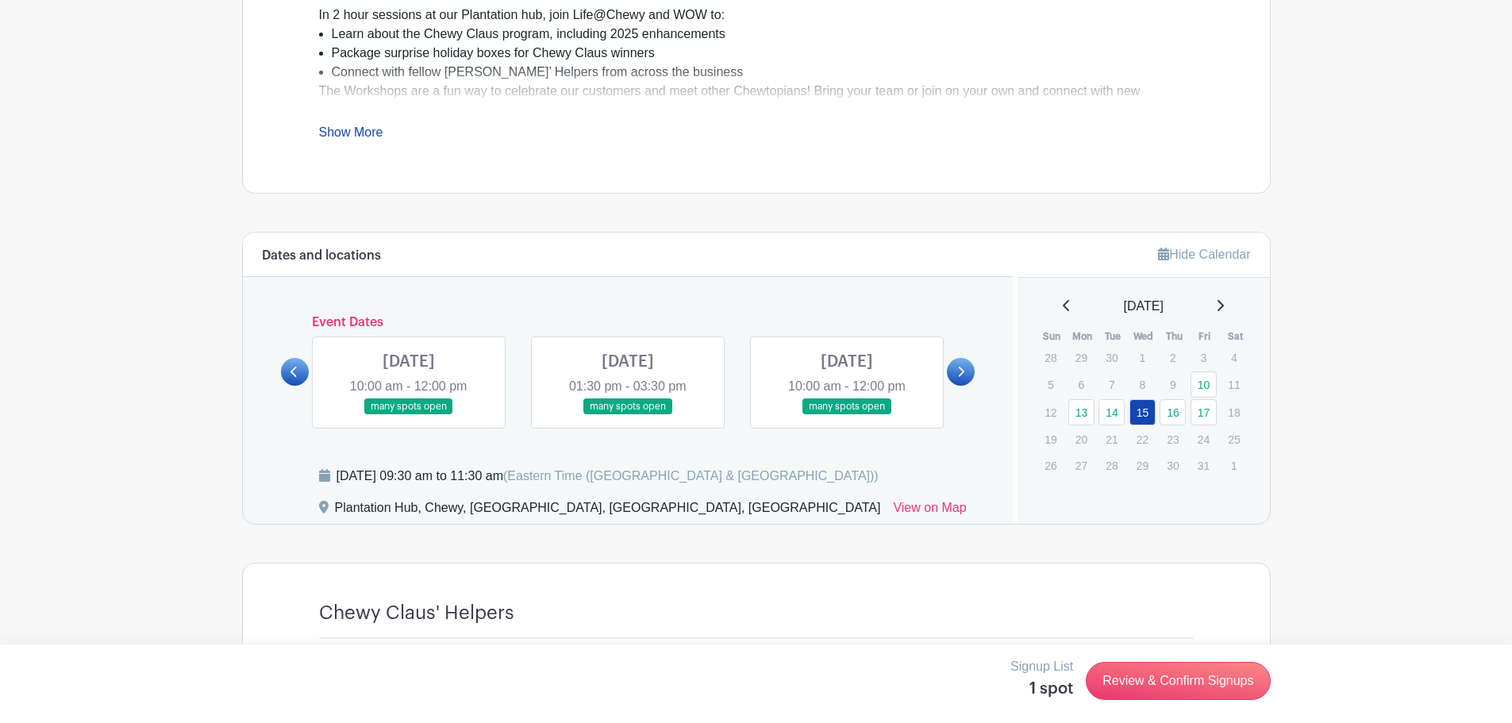
click at [409, 415] on link at bounding box center [409, 415] width 0 height 0
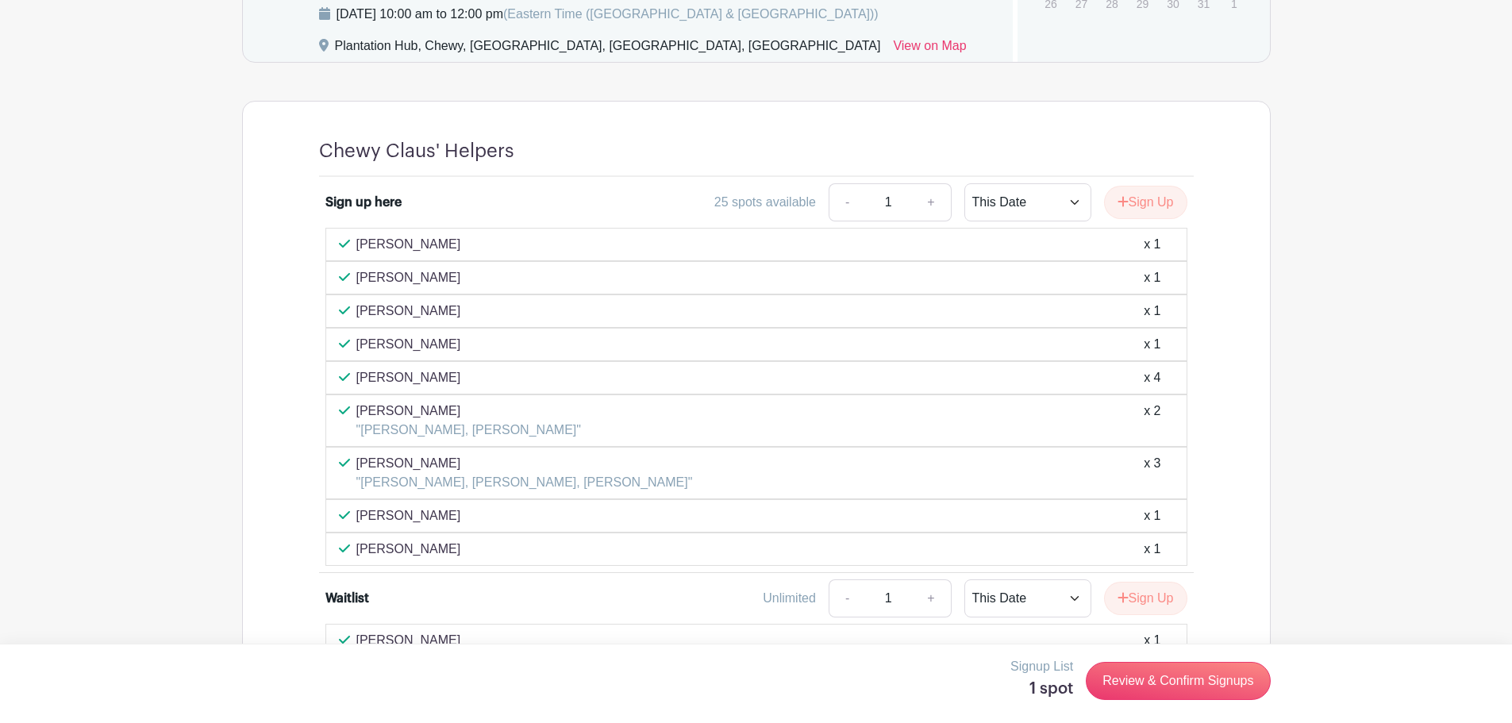
scroll to position [1107, 0]
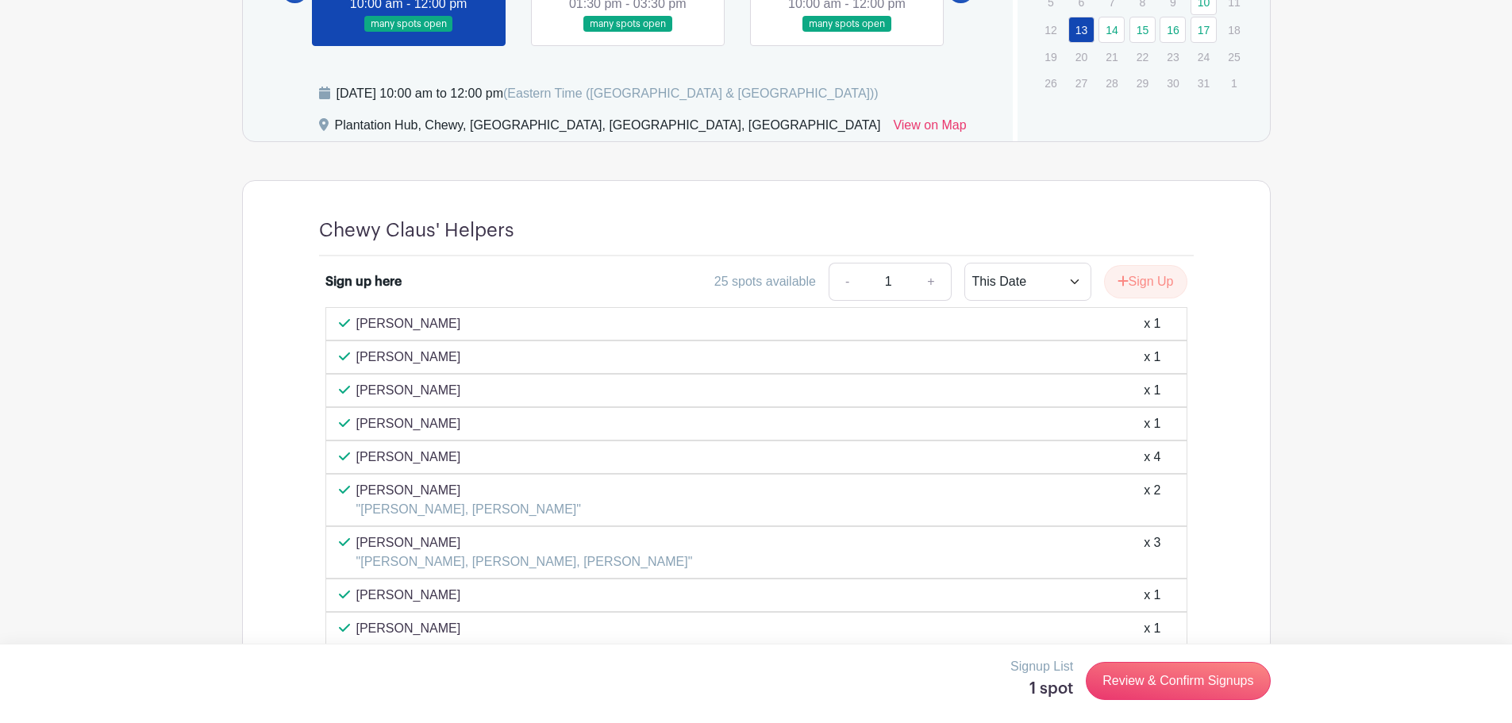
click at [628, 33] on link at bounding box center [628, 33] width 0 height 0
